Goal: Navigation & Orientation: Find specific page/section

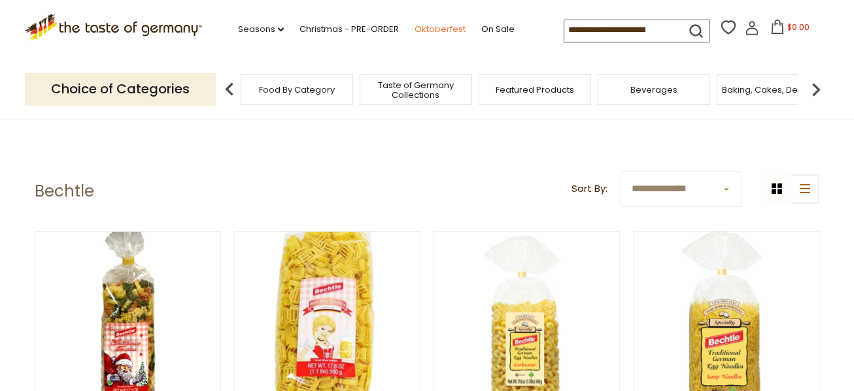
drag, startPoint x: 725, startPoint y: 0, endPoint x: 440, endPoint y: 28, distance: 286.3
click at [440, 28] on link "Oktoberfest" at bounding box center [439, 29] width 51 height 14
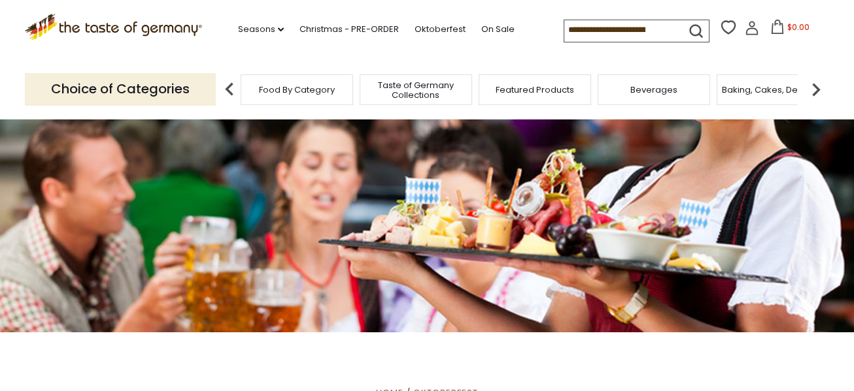
click at [427, 92] on span "Taste of Germany Collections" at bounding box center [415, 90] width 105 height 20
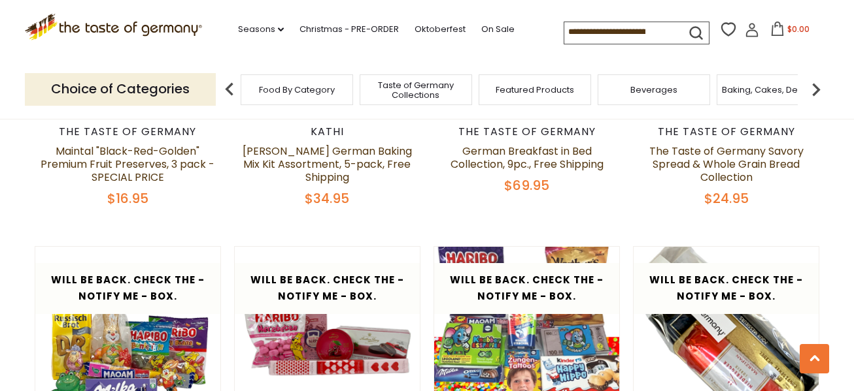
scroll to position [2026, 0]
